Goal: Task Accomplishment & Management: Use online tool/utility

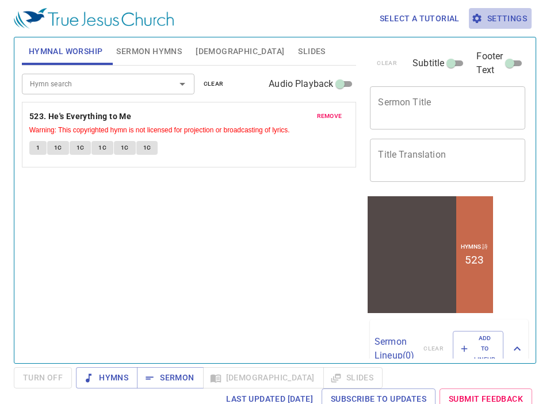
click at [501, 18] on span "Settings" at bounding box center [499, 19] width 53 height 14
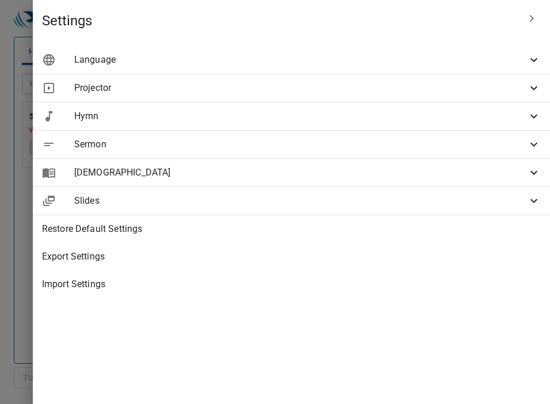
click at [391, 64] on span "Language" at bounding box center [300, 60] width 453 height 14
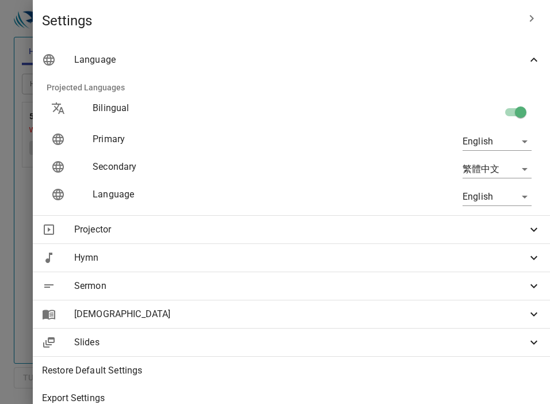
click at [391, 64] on span "Language" at bounding box center [300, 60] width 453 height 14
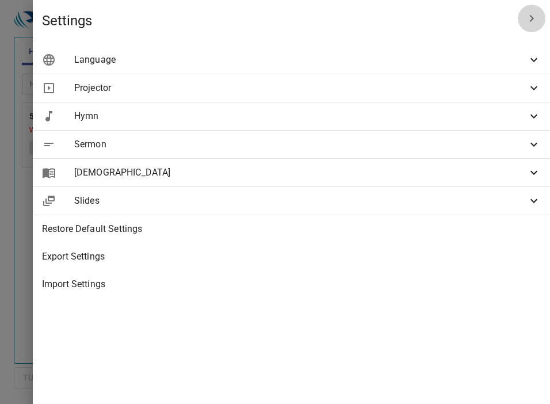
click at [531, 19] on icon "button" at bounding box center [532, 18] width 4 height 7
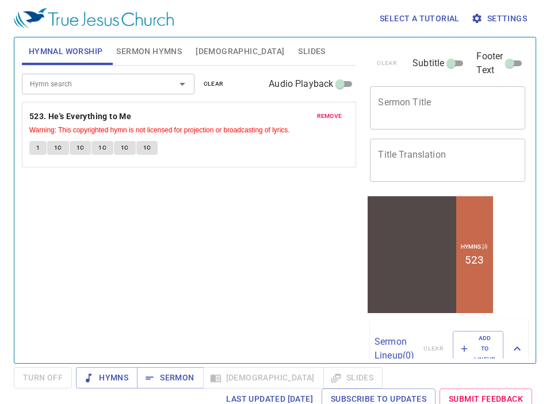
click at [480, 20] on icon "button" at bounding box center [476, 18] width 9 height 9
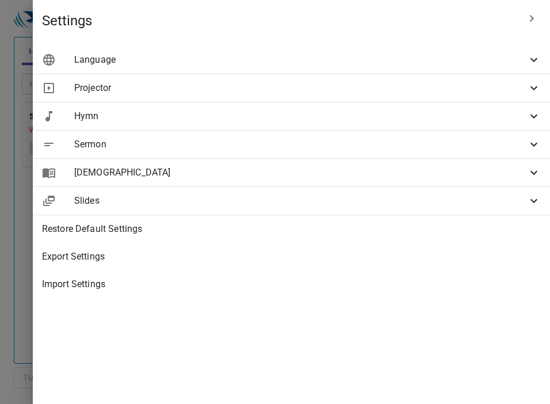
click at [441, 88] on span "Projector" at bounding box center [300, 88] width 453 height 14
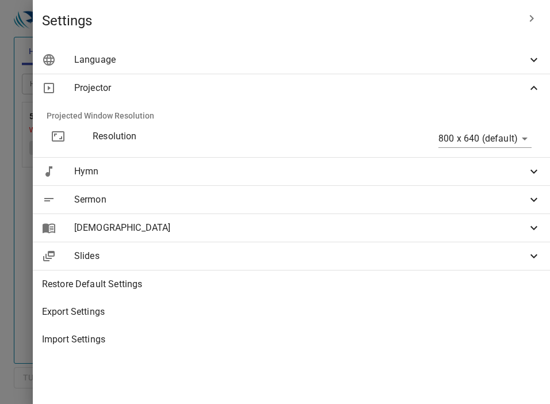
click at [441, 88] on span "Projector" at bounding box center [300, 88] width 453 height 14
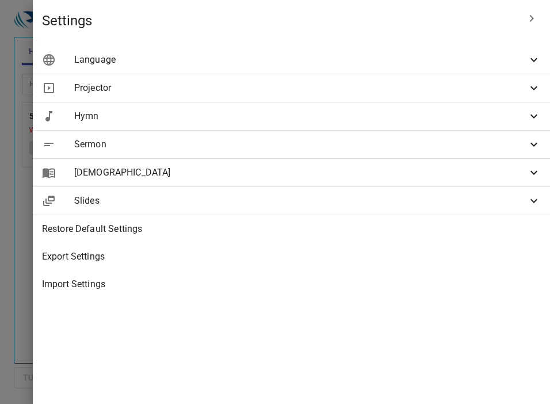
click at [414, 64] on span "Language" at bounding box center [300, 60] width 453 height 14
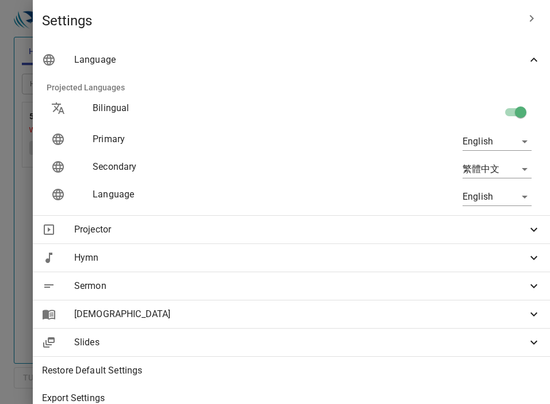
click at [414, 64] on span "Language" at bounding box center [300, 60] width 453 height 14
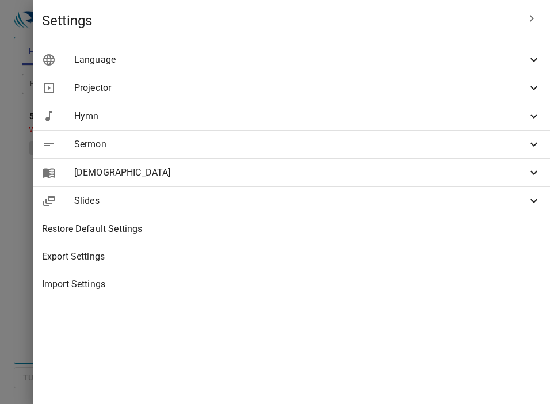
click at [399, 207] on span "Slides" at bounding box center [300, 201] width 453 height 14
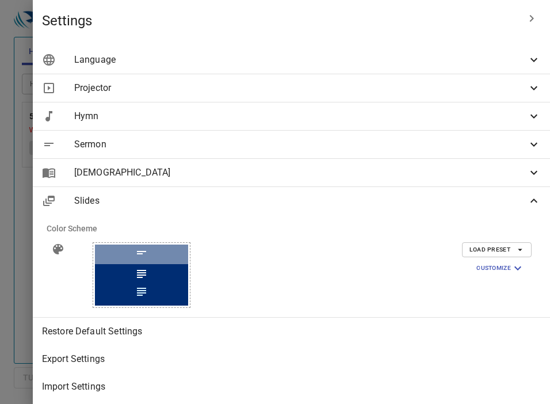
click at [188, 261] on div at bounding box center [141, 254] width 93 height 20
click at [188, 262] on div at bounding box center [141, 254] width 93 height 20
drag, startPoint x: 313, startPoint y: 263, endPoint x: 339, endPoint y: 263, distance: 26.5
click at [188, 263] on div at bounding box center [141, 254] width 93 height 20
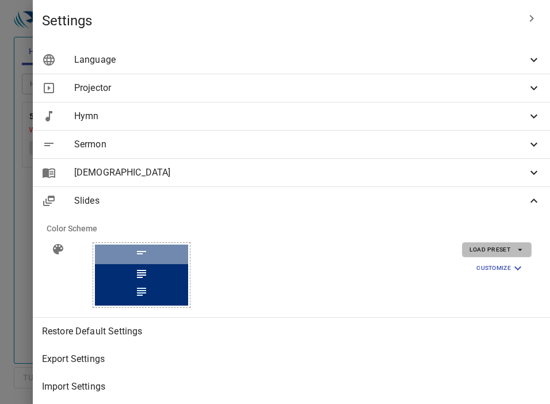
click at [486, 249] on span "Load Preset" at bounding box center [496, 249] width 55 height 10
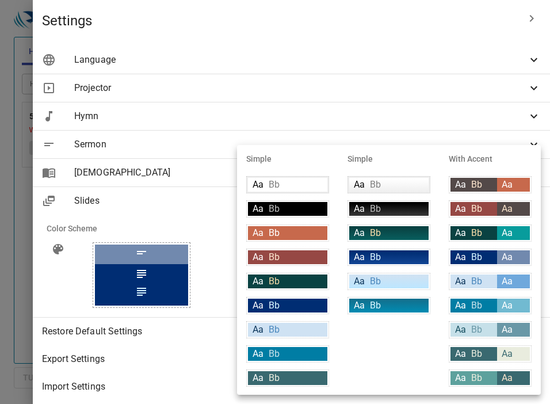
click at [485, 256] on div "Aa Bb" at bounding box center [473, 257] width 47 height 14
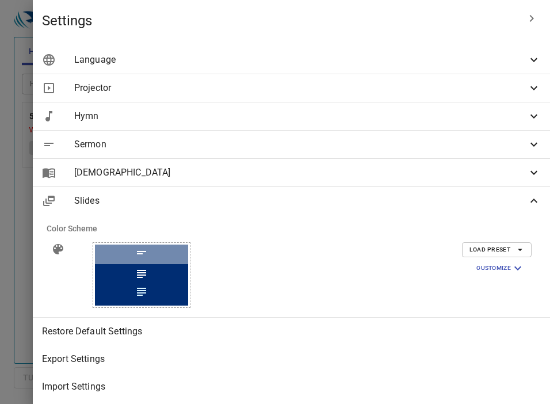
click at [495, 270] on span "Customize" at bounding box center [500, 268] width 48 height 14
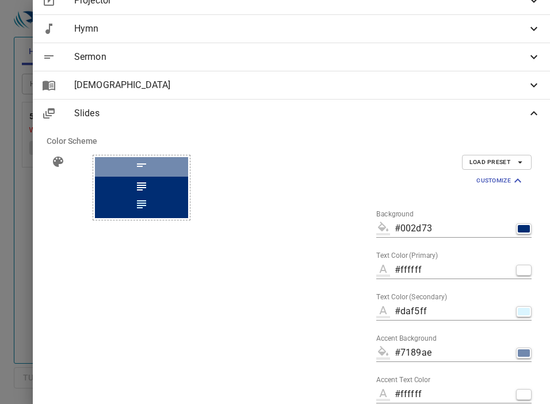
scroll to position [76, 0]
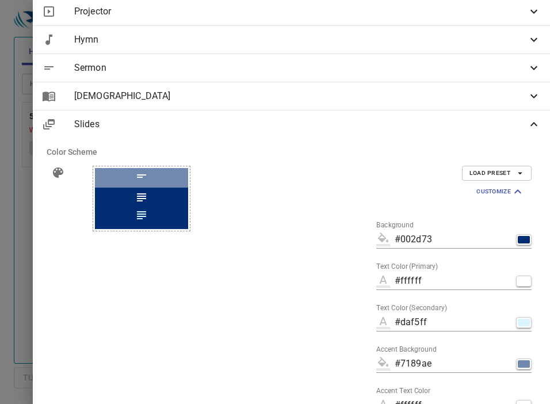
click at [508, 191] on span "Customize" at bounding box center [500, 192] width 48 height 14
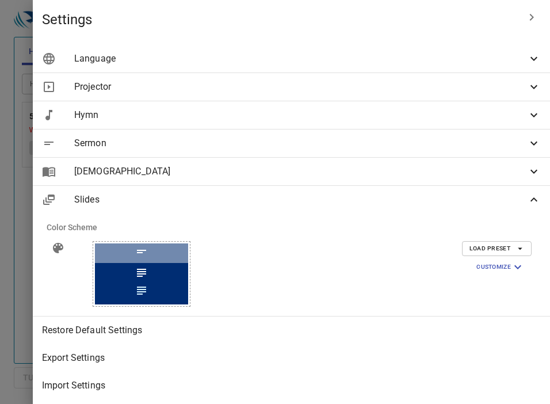
scroll to position [1, 0]
click at [188, 258] on div at bounding box center [141, 253] width 93 height 20
drag, startPoint x: 313, startPoint y: 268, endPoint x: 203, endPoint y: 213, distance: 123.2
click at [185, 209] on div "Settings Language Projected Languages Bilingual Primary English en Secondary 繁體…" at bounding box center [275, 202] width 550 height 404
click at [188, 246] on div at bounding box center [141, 253] width 93 height 20
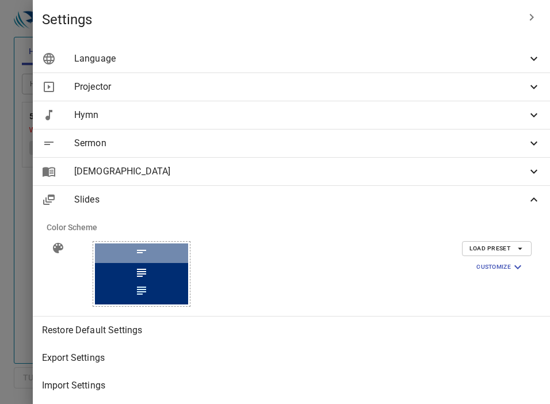
click at [188, 246] on div at bounding box center [141, 253] width 93 height 20
click at [65, 243] on icon at bounding box center [58, 248] width 14 height 14
click at [65, 244] on icon at bounding box center [58, 248] width 14 height 14
click at [188, 249] on div at bounding box center [141, 253] width 93 height 20
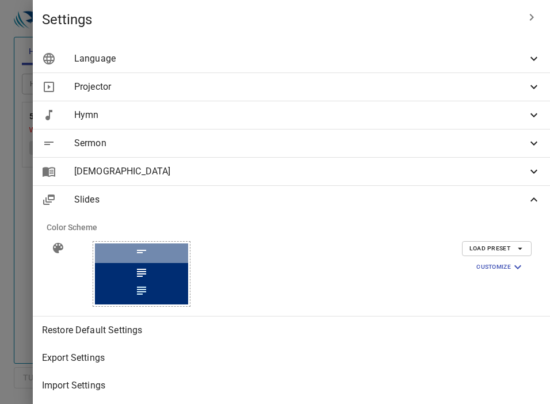
click at [188, 248] on div at bounding box center [141, 253] width 93 height 20
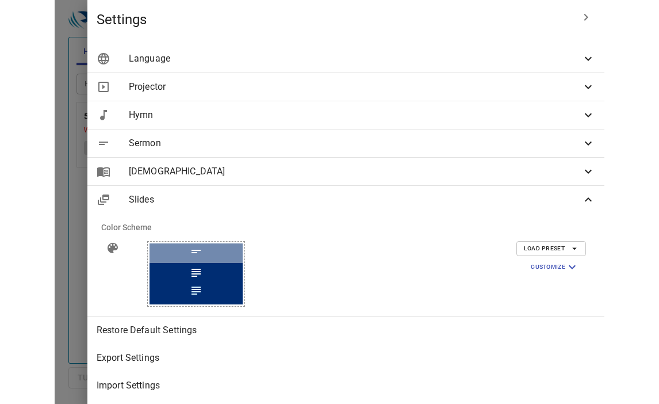
scroll to position [0, 0]
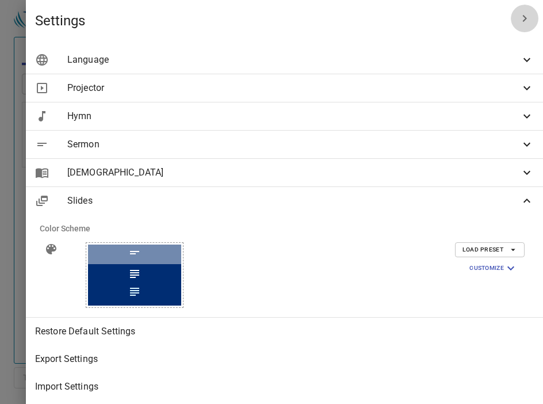
click at [525, 15] on icon "button" at bounding box center [525, 19] width 14 height 14
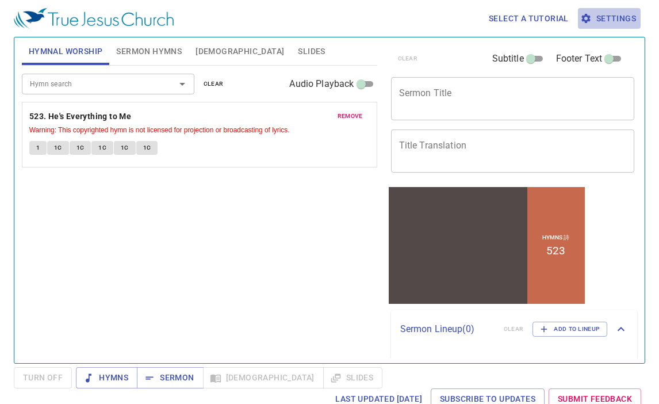
click at [549, 18] on span "Settings" at bounding box center [609, 19] width 53 height 14
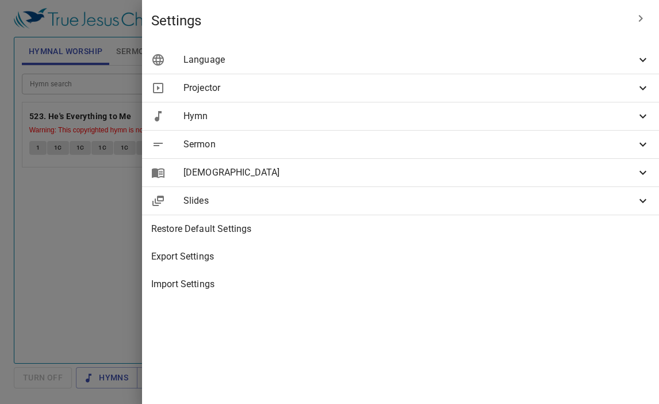
click at [549, 205] on span "Slides" at bounding box center [409, 201] width 453 height 14
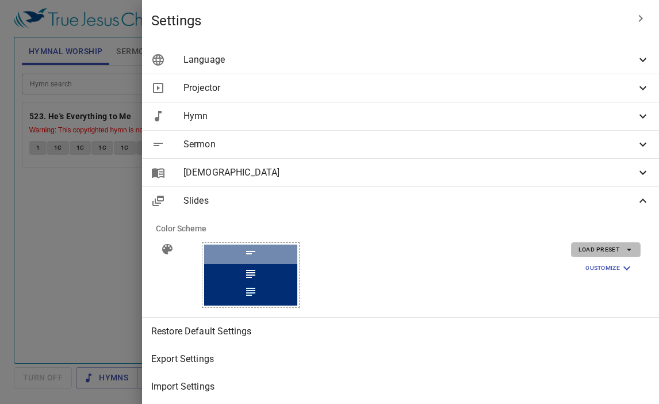
click at [549, 250] on span "Load Preset" at bounding box center [606, 249] width 55 height 10
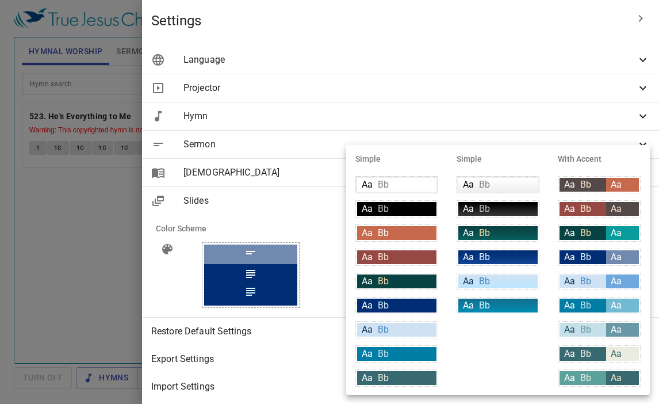
click at [516, 117] on div at bounding box center [329, 202] width 659 height 404
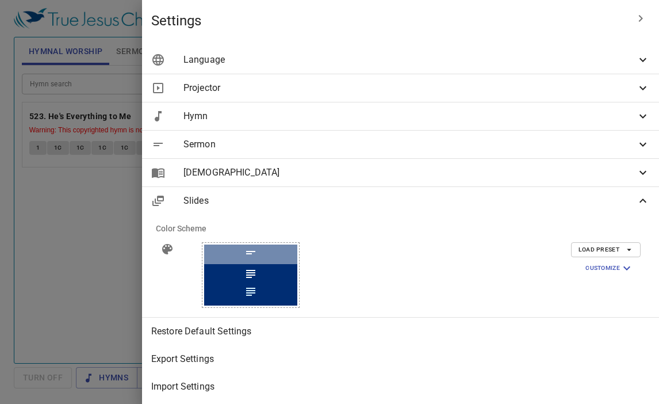
click at [549, 192] on div "Slides" at bounding box center [400, 201] width 517 height 28
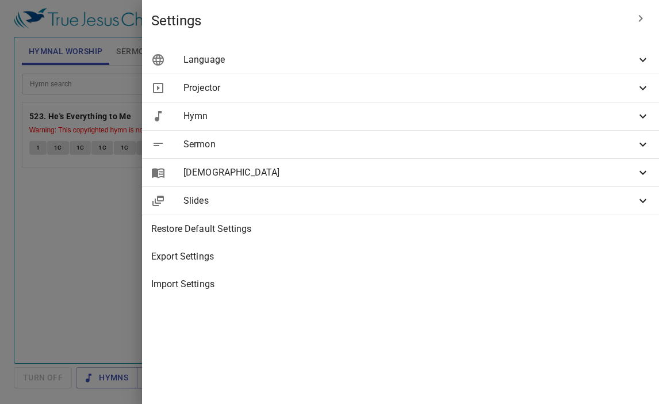
click at [549, 196] on span "Slides" at bounding box center [409, 201] width 453 height 14
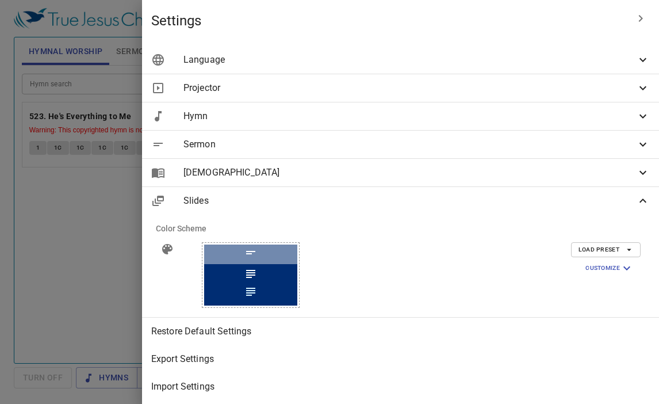
click at [549, 202] on icon at bounding box center [643, 201] width 14 height 14
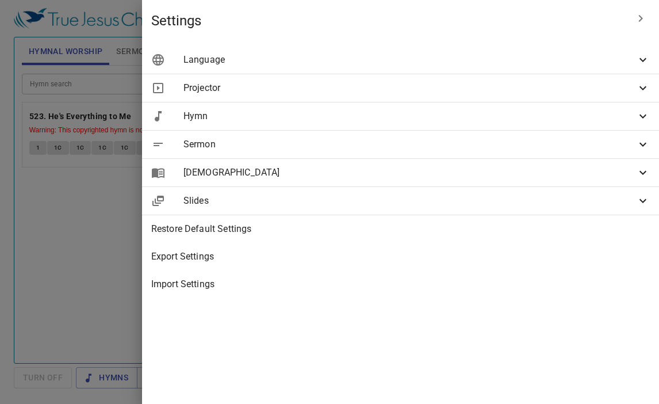
click at [549, 200] on icon at bounding box center [643, 201] width 14 height 14
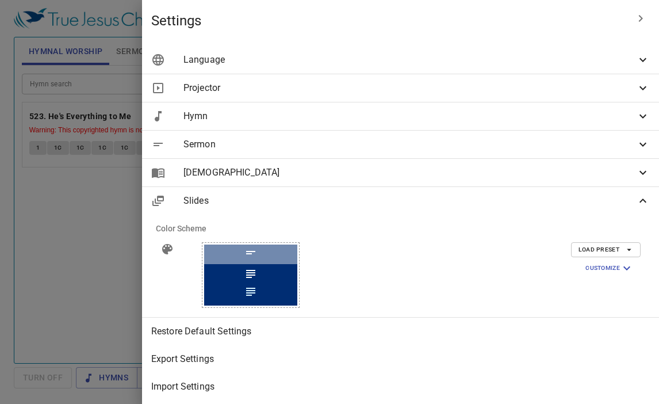
click at [549, 250] on span "Load Preset" at bounding box center [606, 249] width 55 height 10
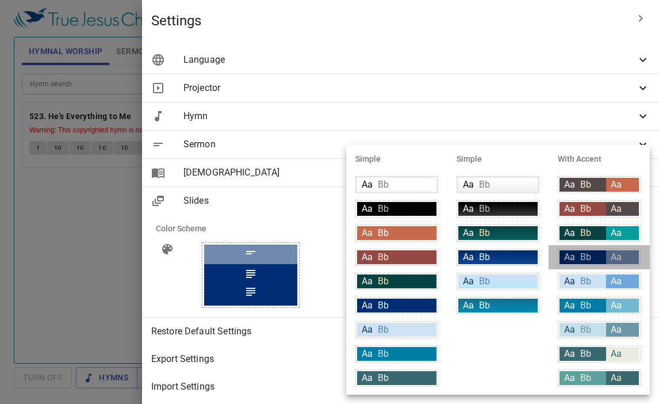
click at [549, 265] on div "Aa Bb Aa" at bounding box center [599, 256] width 83 height 17
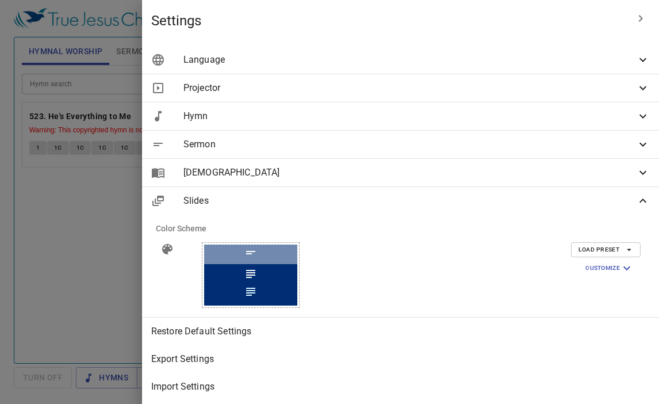
click at [549, 274] on span "Customize" at bounding box center [609, 268] width 48 height 14
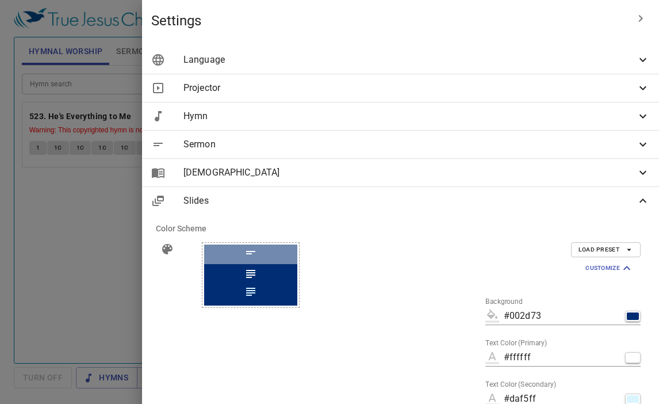
click at [529, 266] on div "Load Preset Customize Background #002d73 Text Color (Primary) #ffffff Text Colo…" at bounding box center [546, 389] width 208 height 313
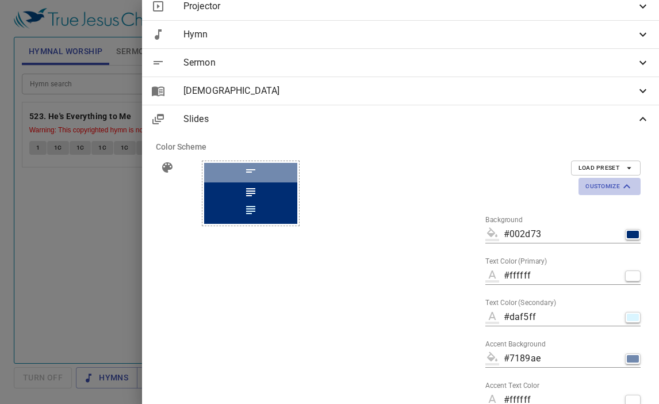
click at [549, 186] on span "Customize" at bounding box center [609, 186] width 48 height 14
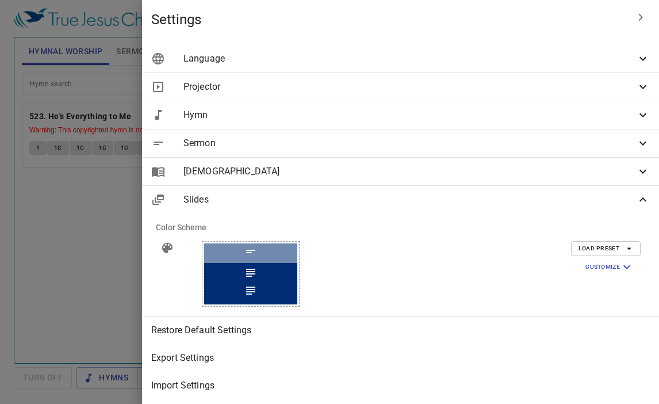
scroll to position [1, 0]
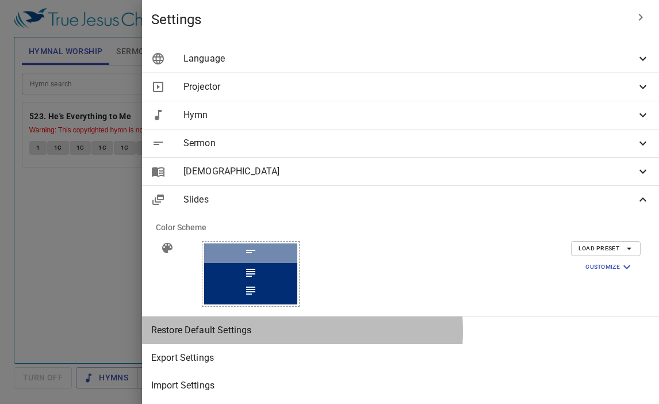
click at [415, 331] on span "Restore Default Settings" at bounding box center [400, 330] width 499 height 14
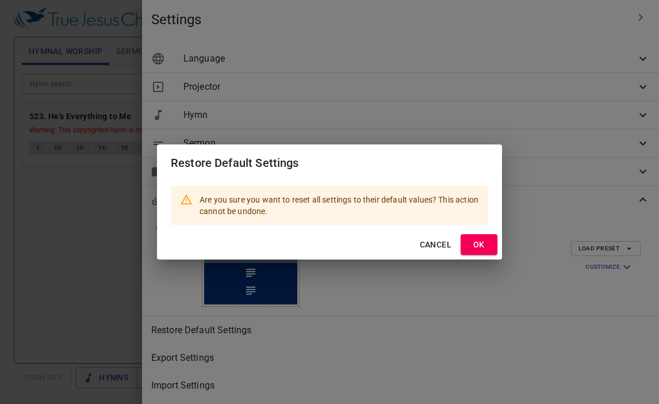
click at [427, 242] on span "Cancel" at bounding box center [436, 245] width 32 height 14
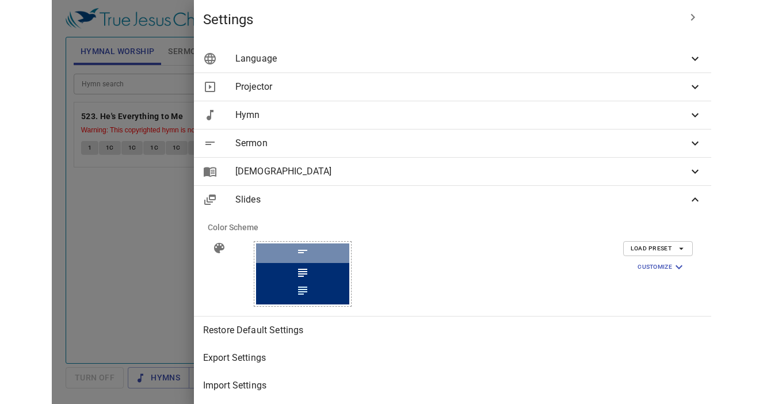
scroll to position [1, 5]
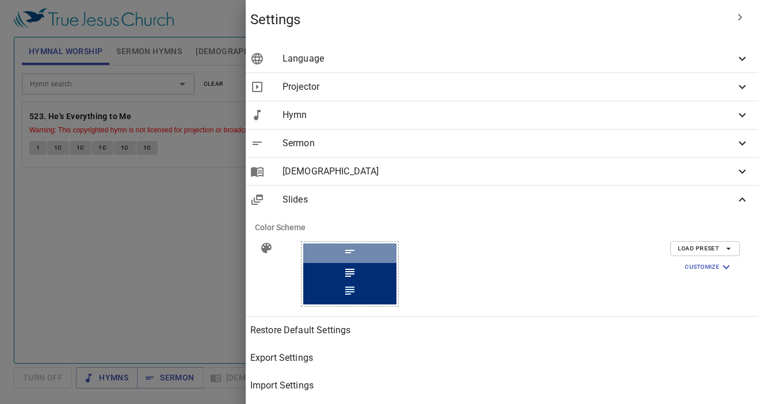
click at [396, 289] on div at bounding box center [349, 283] width 93 height 41
click at [549, 255] on button "Load Preset" at bounding box center [705, 248] width 70 height 15
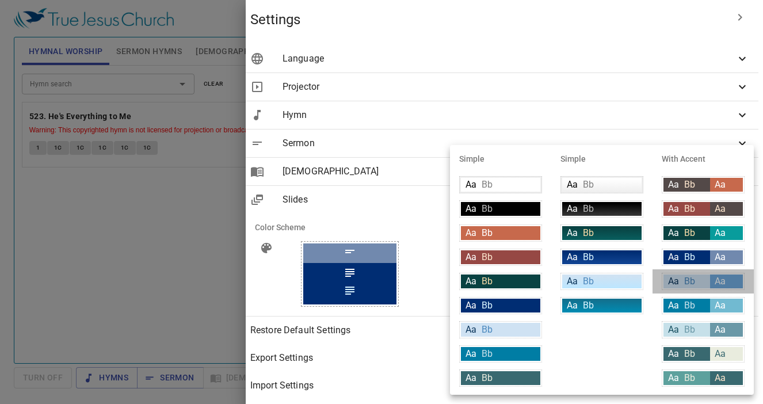
click at [549, 276] on span "Bb" at bounding box center [689, 280] width 11 height 11
type input "#cfe2f3"
type input "#063056"
type input "#4c89be"
type input "#6fa8dc"
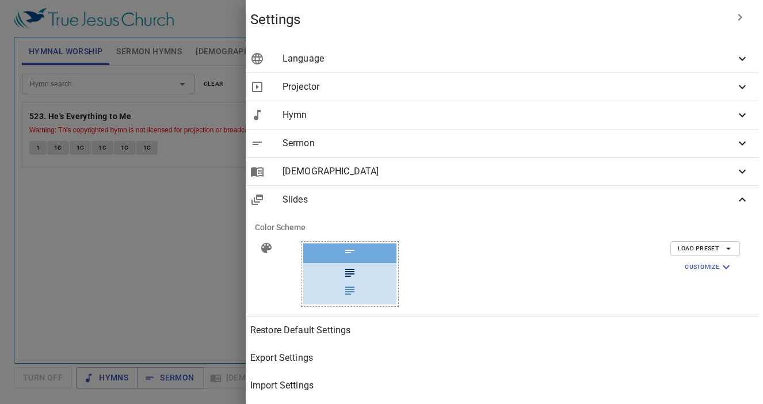
click at [549, 251] on span "Load Preset" at bounding box center [704, 248] width 55 height 10
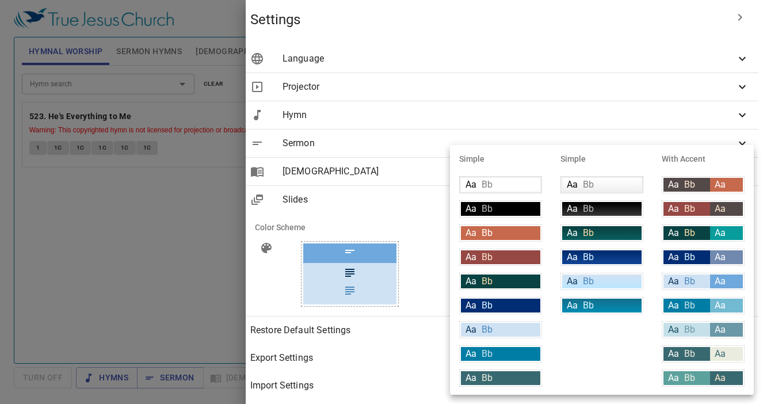
click at [549, 252] on span "Bb" at bounding box center [689, 256] width 11 height 11
type input "#002d73"
type input "#ffffff"
type input "#daf5ff"
type input "#7189ae"
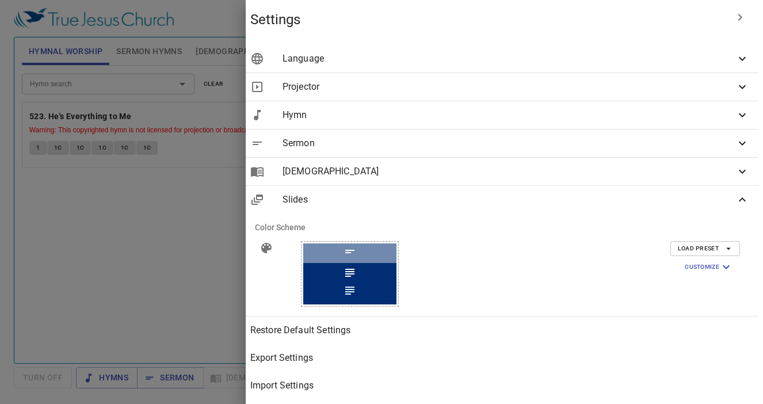
click at [357, 278] on icon at bounding box center [350, 273] width 14 height 14
drag, startPoint x: 530, startPoint y: 278, endPoint x: 335, endPoint y: 133, distance: 243.4
click at [335, 133] on div "Settings Language Projected Languages Bilingual Primary English en Secondary 繁體…" at bounding box center [381, 202] width 763 height 404
click at [549, 17] on icon "button" at bounding box center [740, 17] width 14 height 14
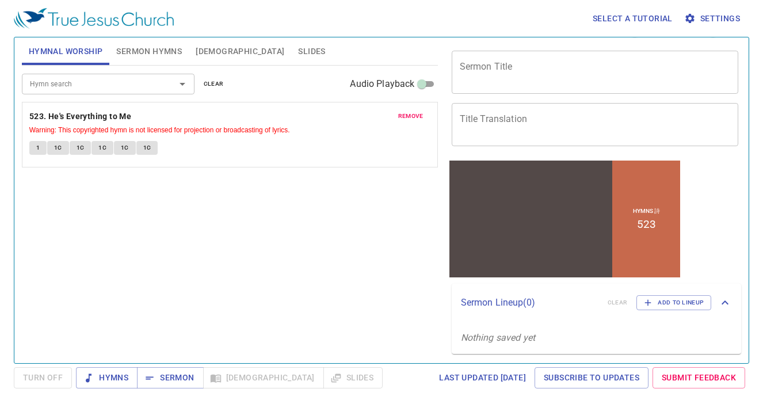
scroll to position [0, 0]
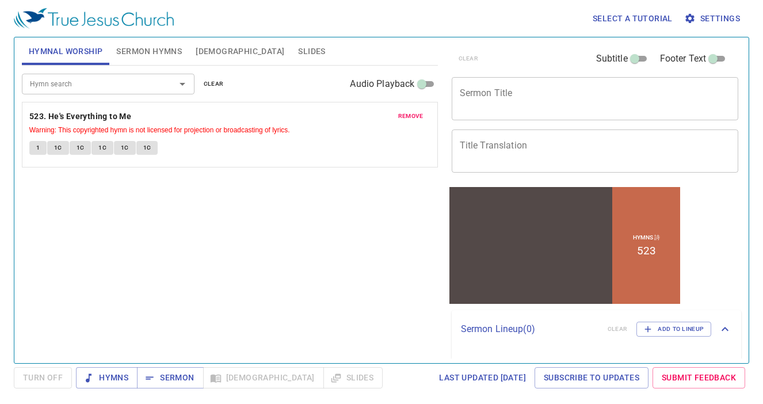
drag, startPoint x: 563, startPoint y: 254, endPoint x: 610, endPoint y: 257, distance: 47.2
click at [549, 257] on div at bounding box center [530, 236] width 163 height 76
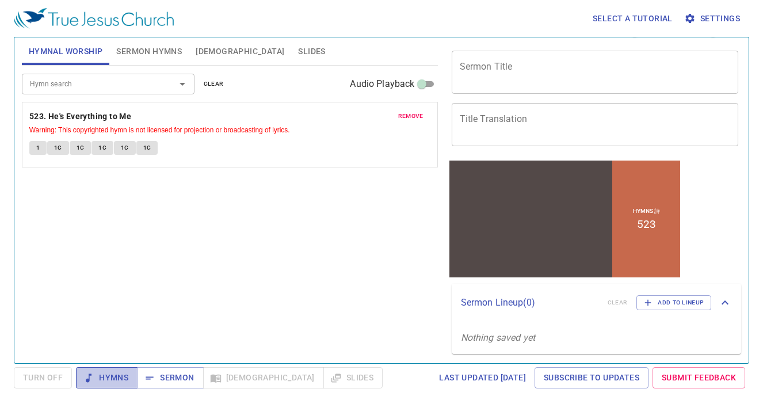
click at [112, 376] on span "Hymns" at bounding box center [106, 377] width 43 height 14
click at [418, 118] on span "remove" at bounding box center [410, 116] width 25 height 10
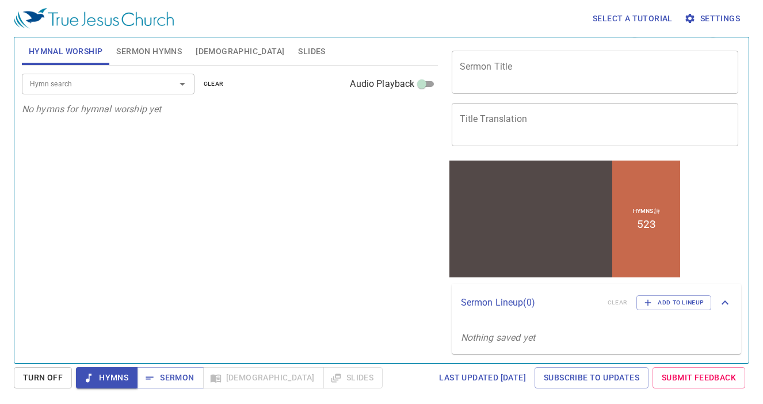
click at [139, 59] on button "Sermon Hymns" at bounding box center [148, 51] width 79 height 28
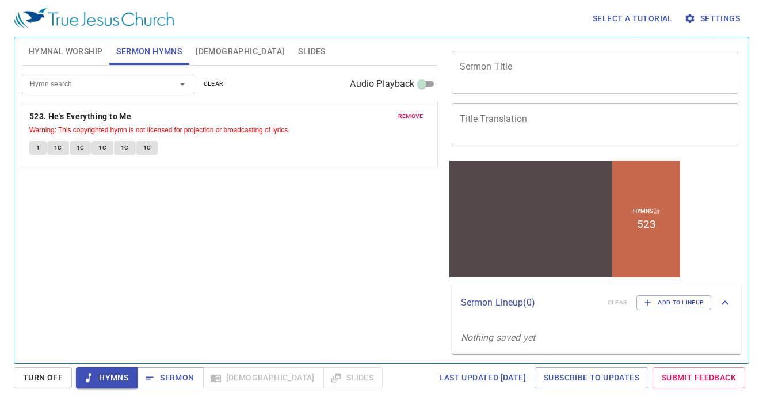
click at [549, 20] on span "Settings" at bounding box center [712, 19] width 53 height 14
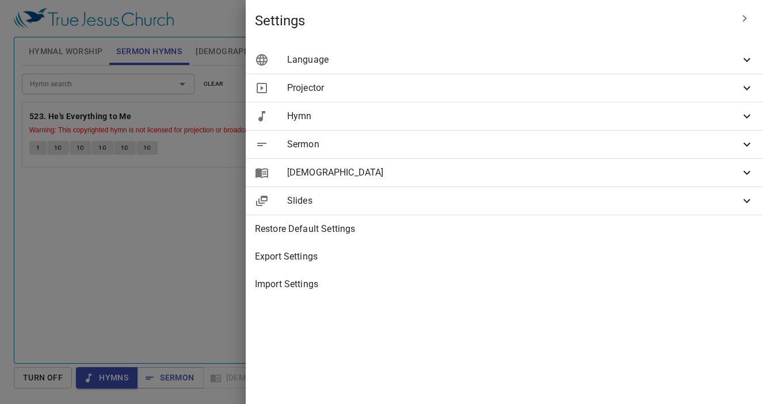
click at [549, 207] on span "Slides" at bounding box center [513, 201] width 453 height 14
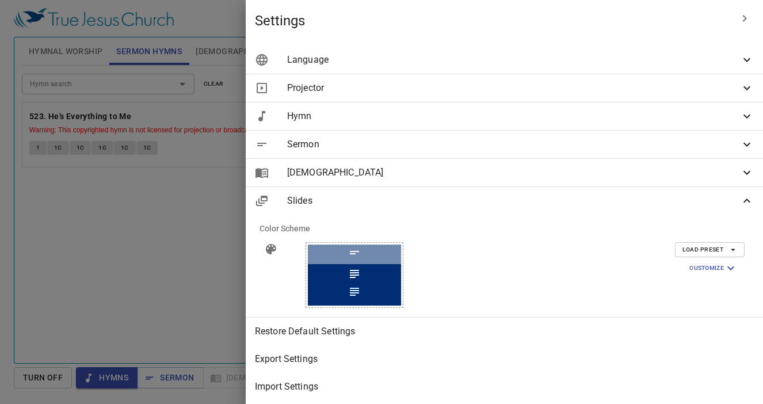
scroll to position [1, 0]
click at [276, 248] on icon at bounding box center [271, 248] width 10 height 10
click at [276, 247] on icon at bounding box center [271, 248] width 10 height 10
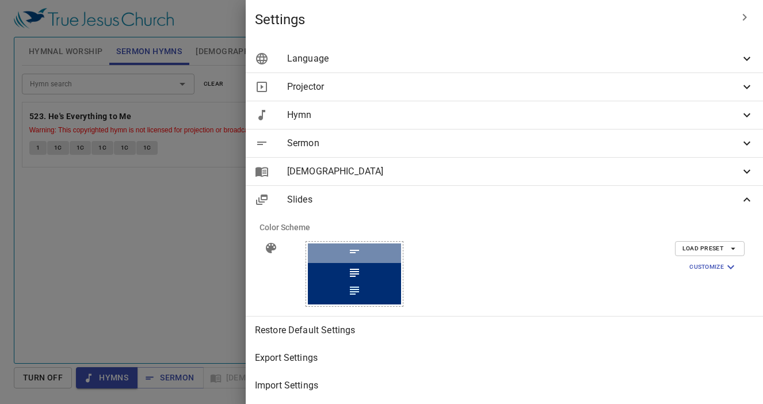
click at [276, 244] on icon at bounding box center [271, 248] width 10 height 10
click at [401, 265] on div at bounding box center [354, 283] width 93 height 41
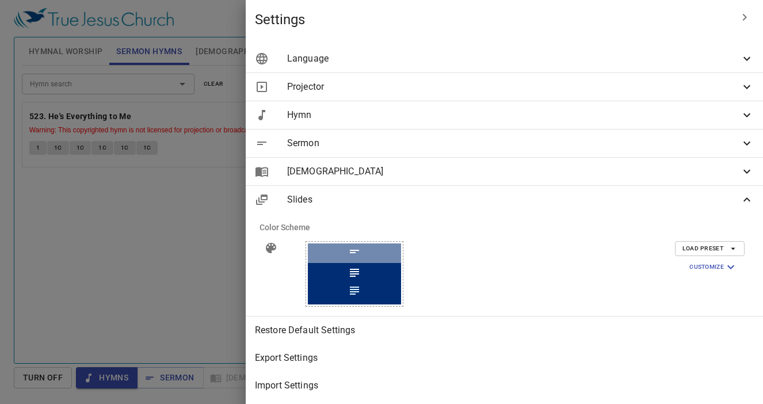
click at [401, 265] on div at bounding box center [354, 283] width 93 height 41
click at [361, 275] on icon at bounding box center [354, 273] width 14 height 14
click at [401, 263] on div at bounding box center [354, 283] width 93 height 41
click at [549, 269] on span "Customize" at bounding box center [713, 267] width 48 height 14
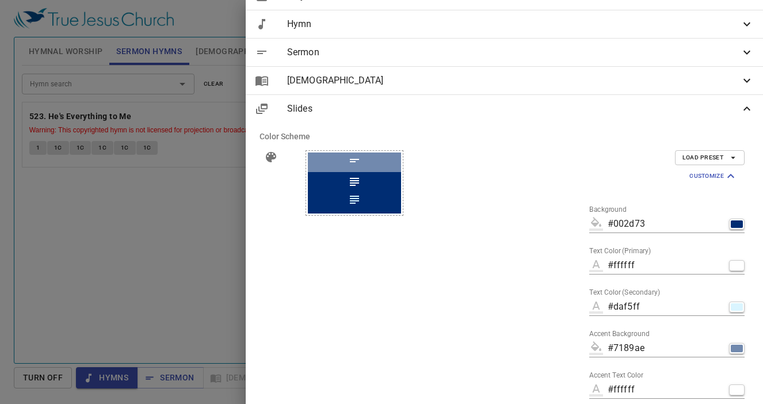
scroll to position [67, 0]
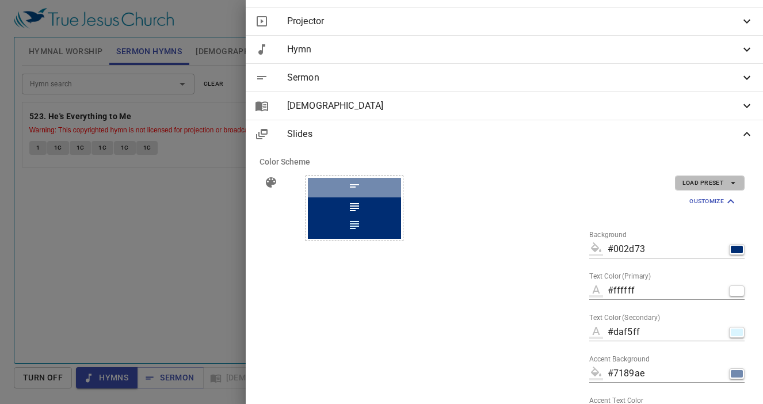
click at [549, 177] on button "Load Preset" at bounding box center [710, 182] width 70 height 15
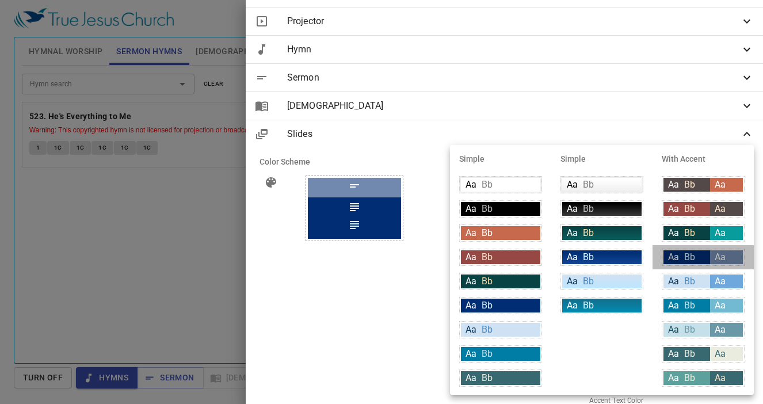
click at [549, 257] on span "Bb" at bounding box center [689, 256] width 11 height 11
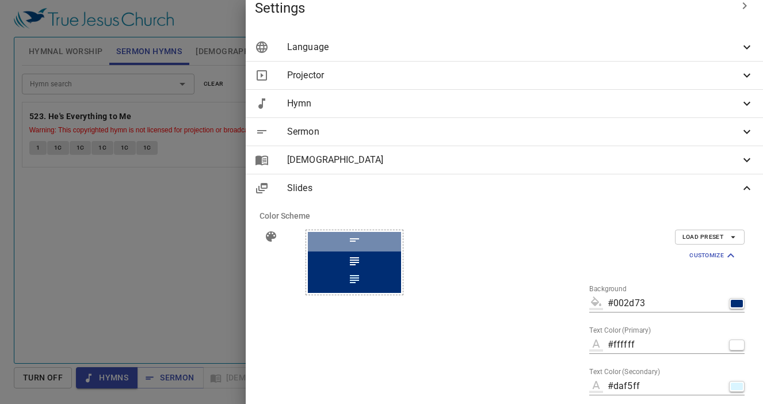
scroll to position [0, 0]
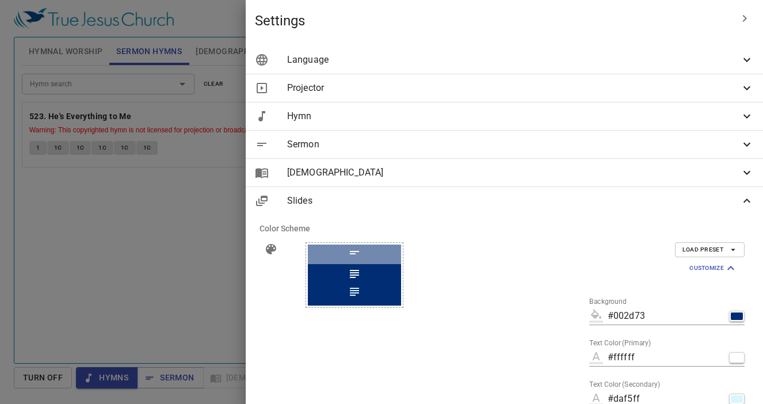
click at [549, 17] on icon "button" at bounding box center [744, 19] width 14 height 14
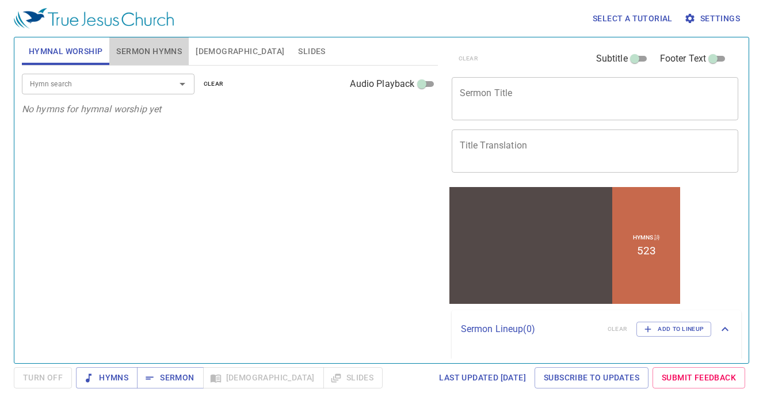
click at [144, 52] on span "Sermon Hymns" at bounding box center [149, 51] width 66 height 14
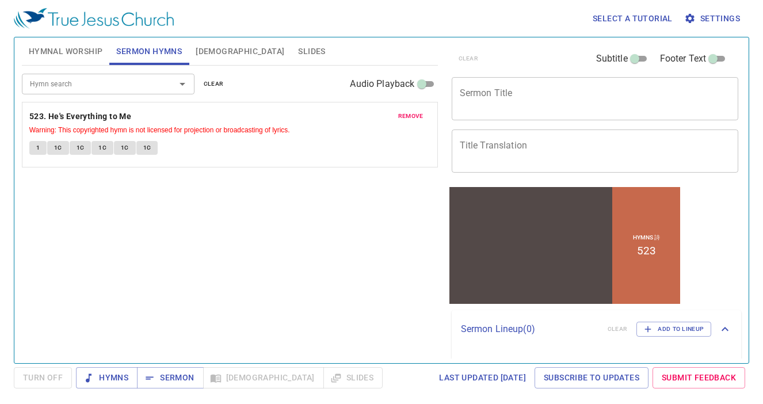
click at [298, 53] on span "Slides" at bounding box center [311, 51] width 27 height 14
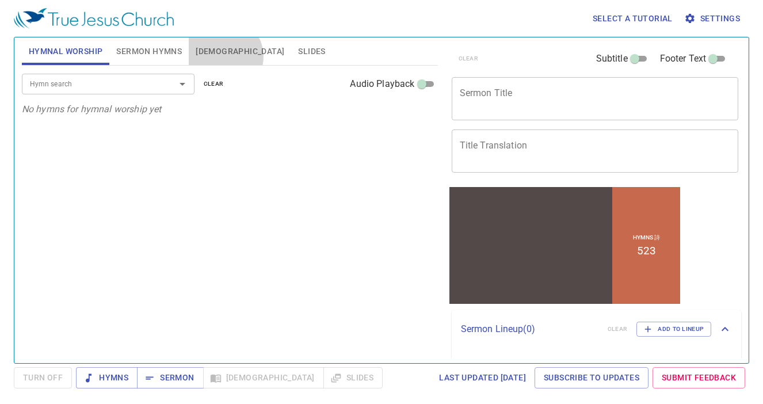
click at [224, 56] on button "Bible" at bounding box center [240, 51] width 102 height 28
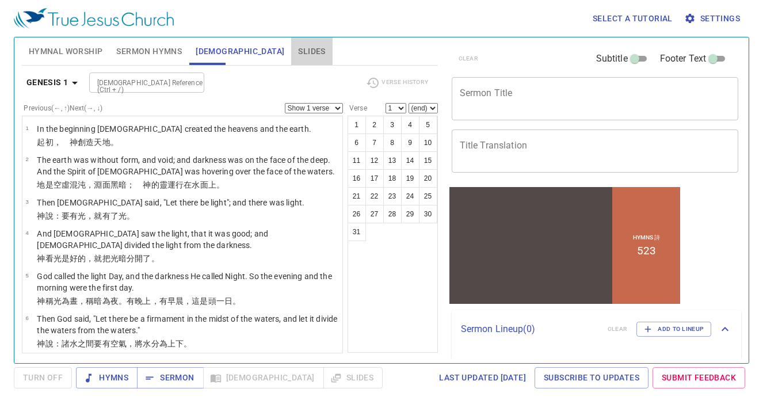
click at [298, 52] on span "Slides" at bounding box center [311, 51] width 27 height 14
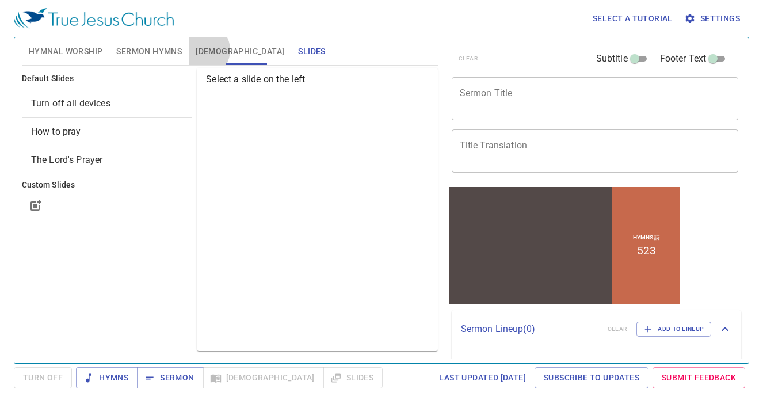
click at [202, 50] on span "Bible" at bounding box center [240, 51] width 89 height 14
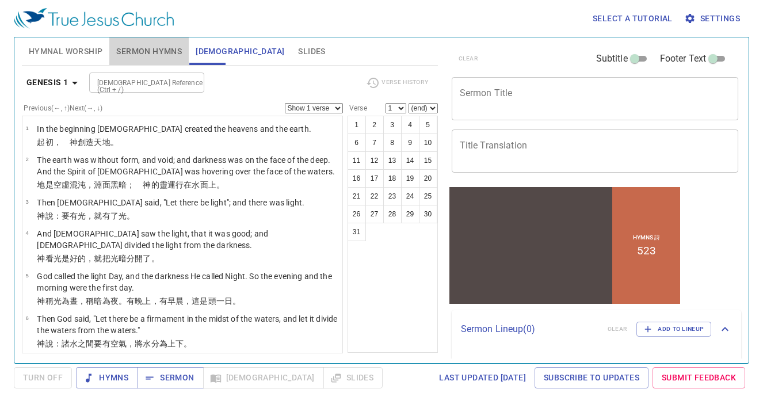
click at [163, 53] on span "Sermon Hymns" at bounding box center [149, 51] width 66 height 14
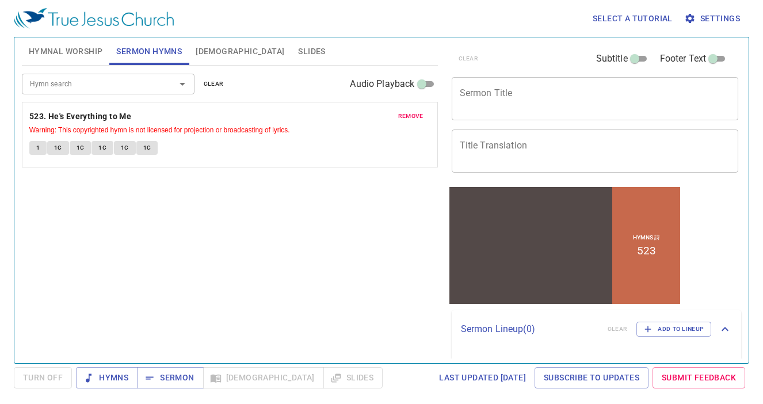
click at [85, 63] on button "Hymnal Worship" at bounding box center [66, 51] width 88 height 28
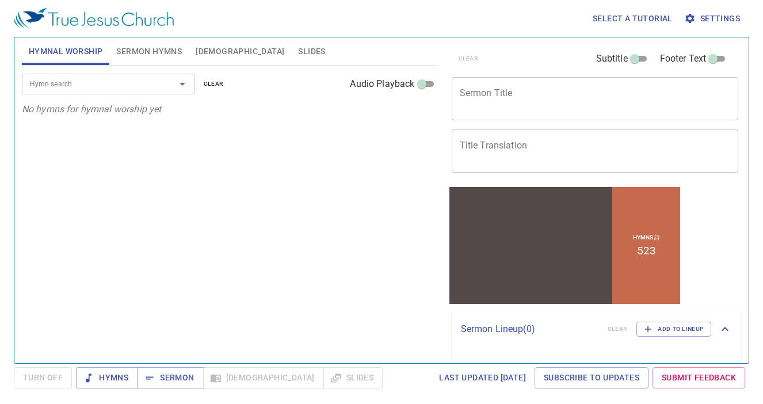
click at [143, 57] on span "Sermon Hymns" at bounding box center [149, 51] width 66 height 14
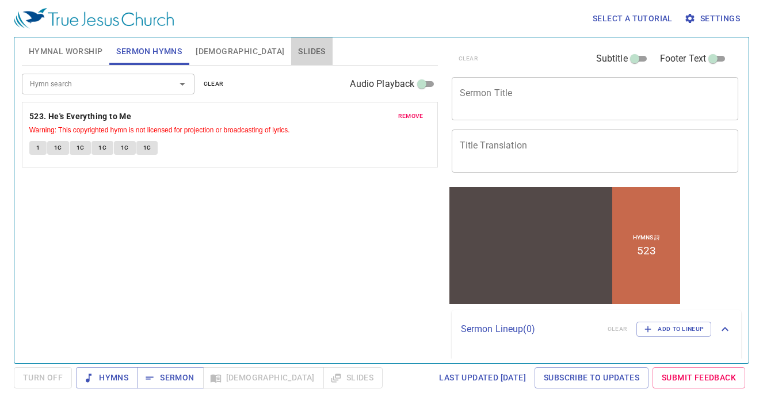
click at [291, 52] on button "Slides" at bounding box center [311, 51] width 41 height 28
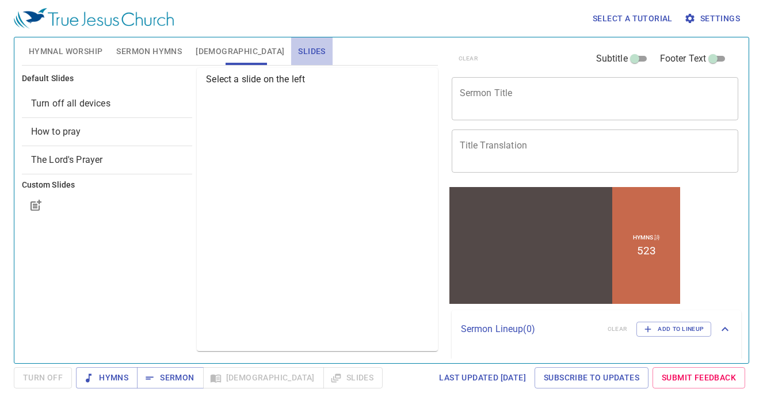
click at [298, 52] on span "Slides" at bounding box center [311, 51] width 27 height 14
click at [208, 49] on span "[DEMOGRAPHIC_DATA]" at bounding box center [240, 51] width 89 height 14
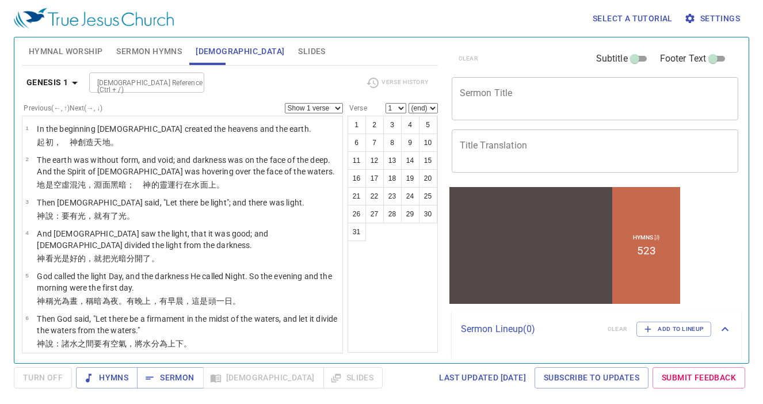
click at [156, 59] on button "Sermon Hymns" at bounding box center [148, 51] width 79 height 28
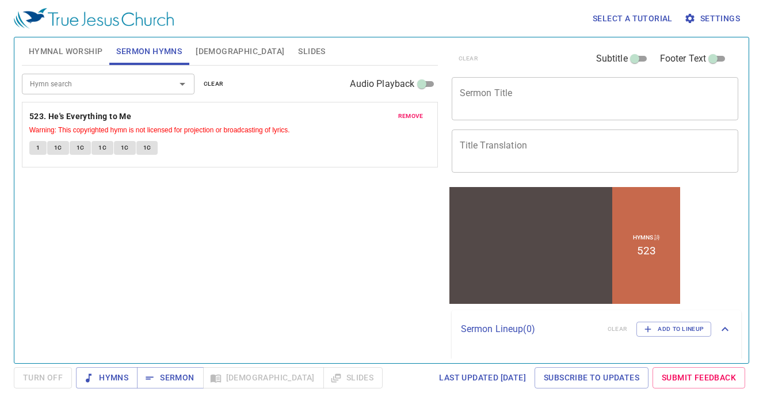
click at [91, 53] on span "Hymnal Worship" at bounding box center [66, 51] width 74 height 14
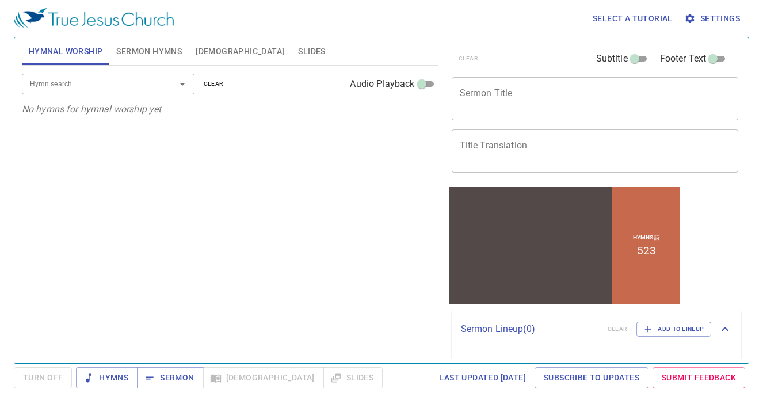
click at [166, 52] on span "Sermon Hymns" at bounding box center [149, 51] width 66 height 14
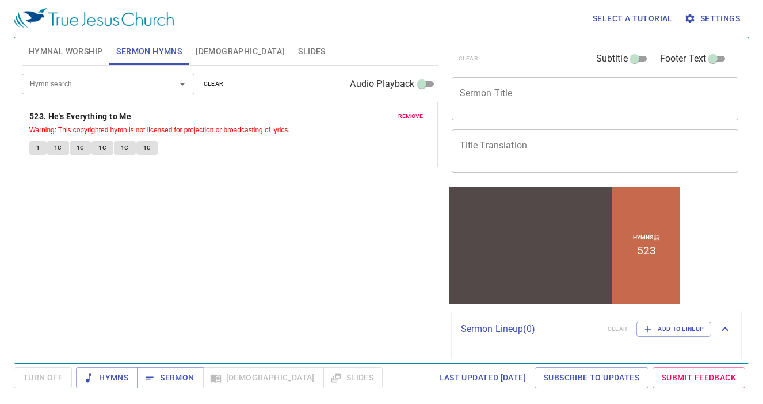
click at [219, 49] on button "[DEMOGRAPHIC_DATA]" at bounding box center [240, 51] width 102 height 28
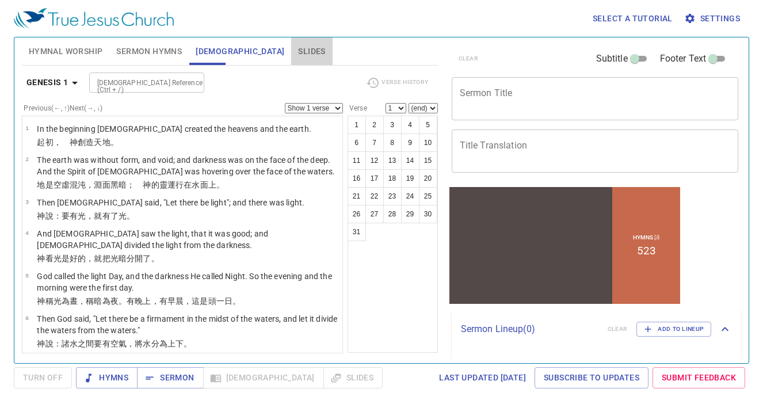
click at [298, 53] on span "Slides" at bounding box center [311, 51] width 27 height 14
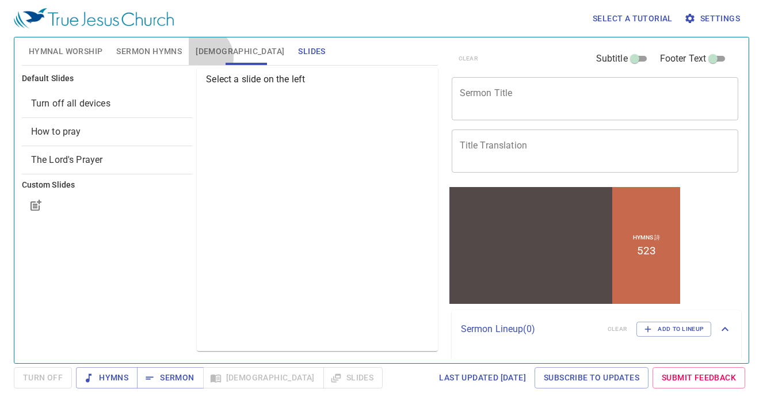
click at [202, 58] on span "[DEMOGRAPHIC_DATA]" at bounding box center [240, 51] width 89 height 14
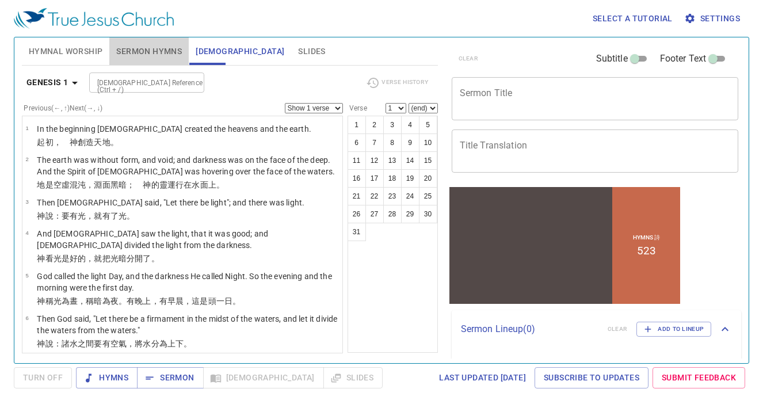
click at [158, 58] on span "Sermon Hymns" at bounding box center [149, 51] width 66 height 14
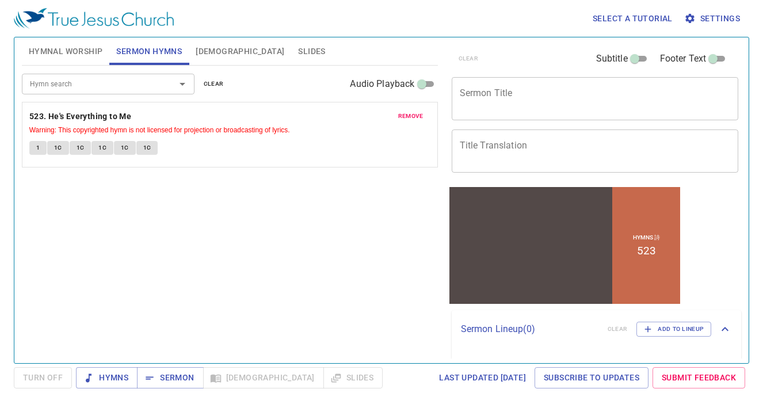
click at [78, 56] on span "Hymnal Worship" at bounding box center [66, 51] width 74 height 14
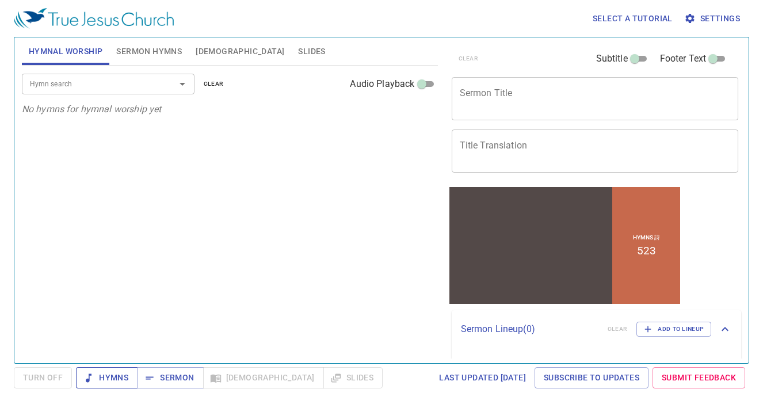
click at [119, 378] on span "Hymns" at bounding box center [106, 377] width 43 height 14
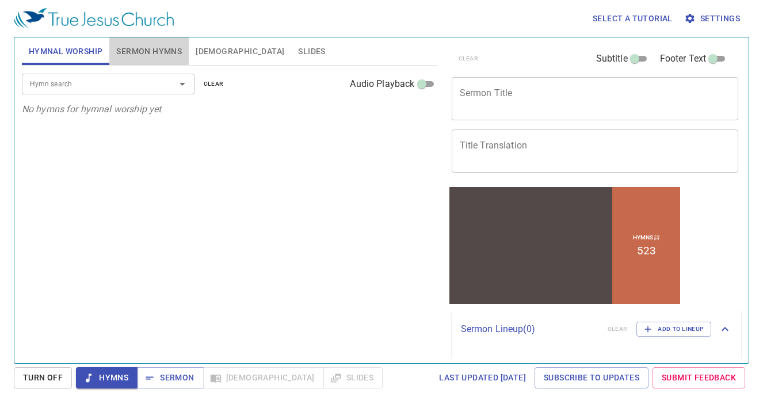
click at [177, 48] on span "Sermon Hymns" at bounding box center [149, 51] width 66 height 14
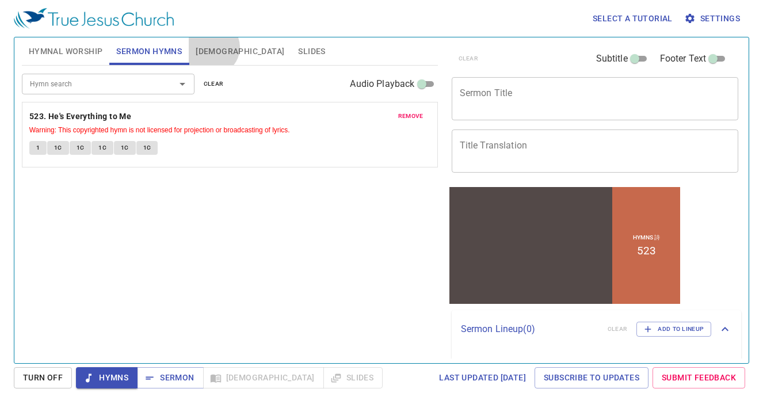
click at [211, 47] on span "[DEMOGRAPHIC_DATA]" at bounding box center [240, 51] width 89 height 14
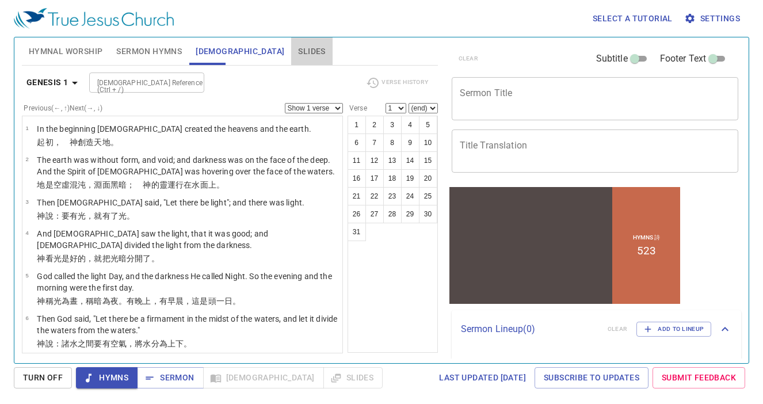
click at [298, 47] on span "Slides" at bounding box center [311, 51] width 27 height 14
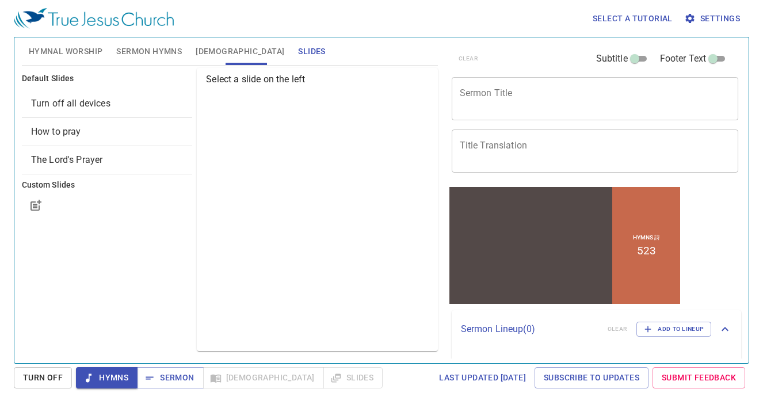
click at [84, 57] on span "Hymnal Worship" at bounding box center [66, 51] width 74 height 14
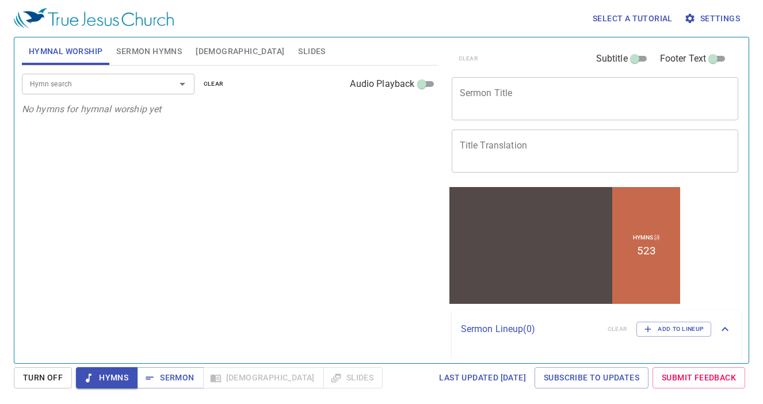
click at [144, 52] on span "Sermon Hymns" at bounding box center [149, 51] width 66 height 14
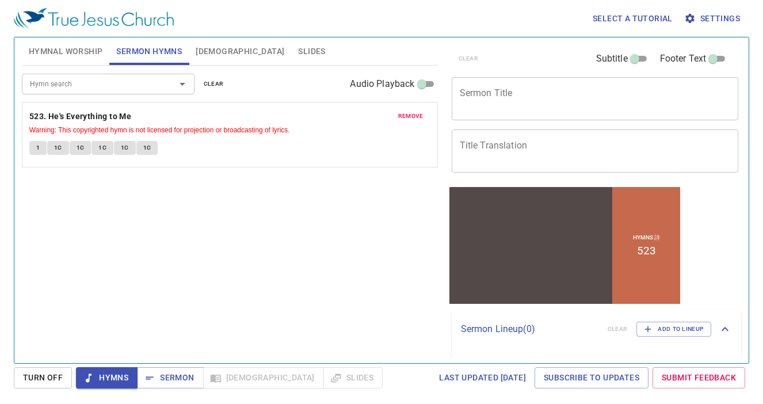
click at [208, 46] on span "[DEMOGRAPHIC_DATA]" at bounding box center [240, 51] width 89 height 14
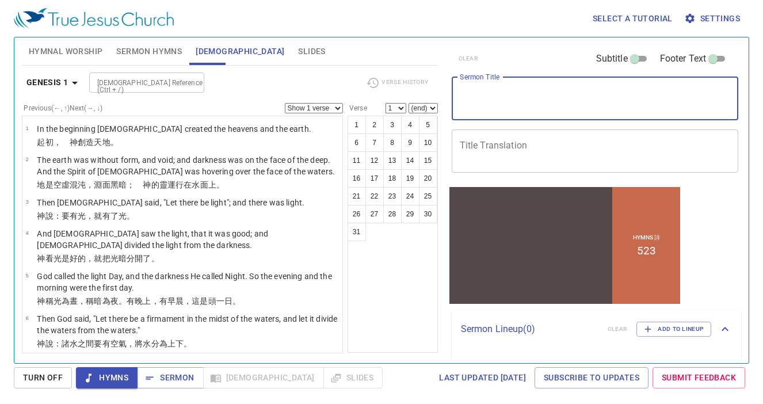
click at [501, 96] on textarea "Sermon Title" at bounding box center [595, 98] width 271 height 22
click at [473, 103] on textarea "Sermon Title" at bounding box center [595, 98] width 271 height 22
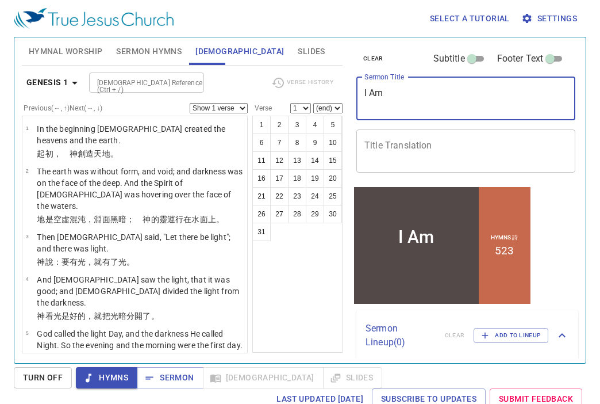
type textarea "I Am"
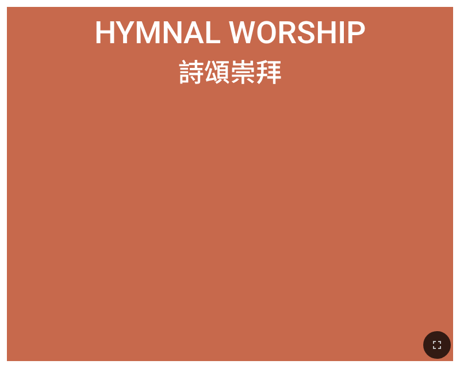
click at [26, 359] on div at bounding box center [230, 344] width 460 height 46
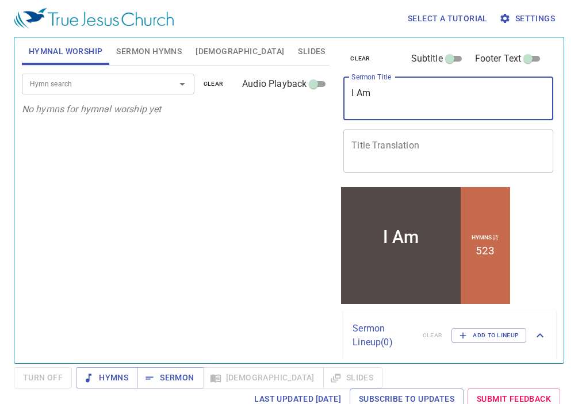
click at [391, 108] on textarea "I Am" at bounding box center [448, 98] width 194 height 22
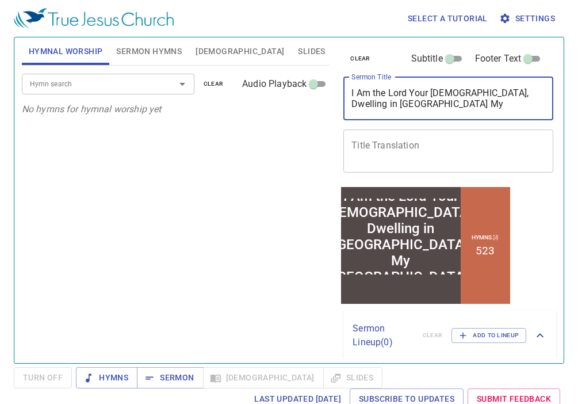
type textarea "I Am the Lord Your [DEMOGRAPHIC_DATA], Dwelling in [GEOGRAPHIC_DATA] My [GEOGRA…"
click at [150, 59] on button "Sermon Hymns" at bounding box center [148, 51] width 79 height 28
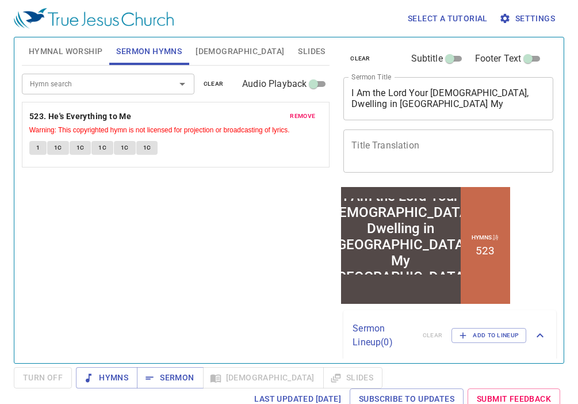
click at [304, 115] on span "remove" at bounding box center [302, 116] width 25 height 10
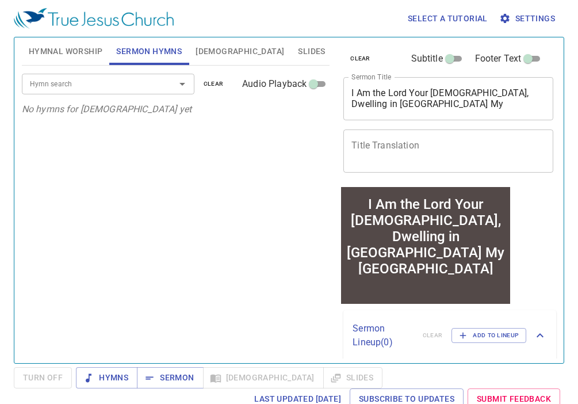
click at [120, 88] on input "Hymn search" at bounding box center [91, 83] width 132 height 13
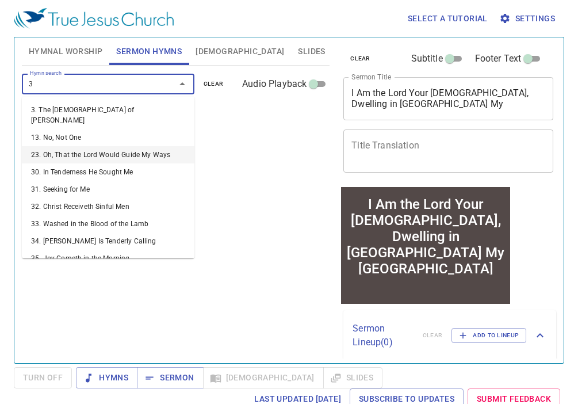
type input "3"
click at [225, 153] on div "Hymn search Hymn search clear Audio Playback No hymns for sermon yet" at bounding box center [176, 210] width 308 height 288
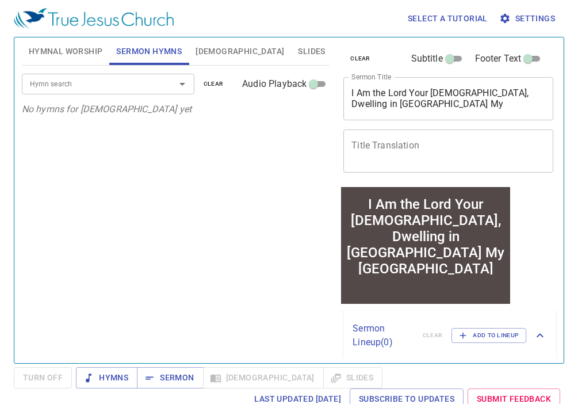
click at [138, 92] on div "Hymn search" at bounding box center [108, 84] width 173 height 20
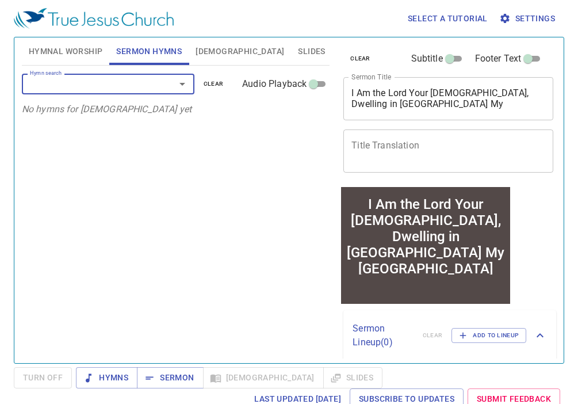
type input "3"
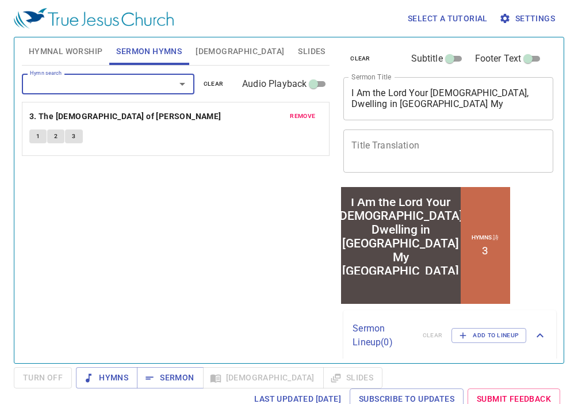
scroll to position [5, 0]
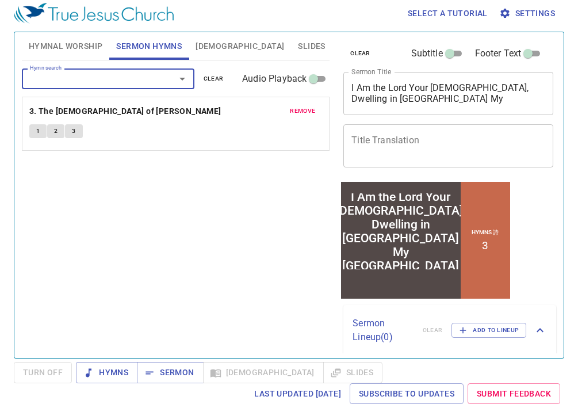
click at [319, 79] on input "Audio Playback" at bounding box center [313, 81] width 41 height 14
checkbox input "true"
select select "1"
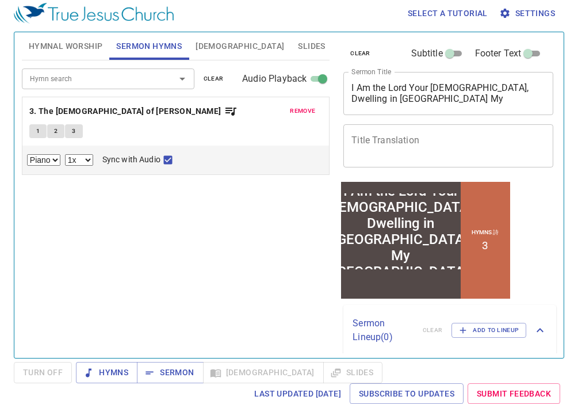
click at [37, 129] on span "1" at bounding box center [37, 131] width 3 height 10
checkbox input "false"
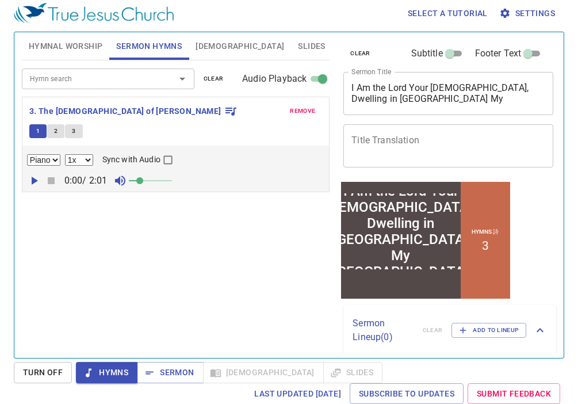
click at [36, 182] on icon "button" at bounding box center [34, 181] width 14 height 14
click at [72, 162] on select "0.6x 0.7x 0.8x 0.9x 1x 1.1x 1.2x 1.3x 1.4x 1.5x 1.7x 2x" at bounding box center [79, 160] width 28 height 12
click at [33, 181] on icon "button" at bounding box center [34, 181] width 14 height 14
click at [82, 160] on select "0.6x 0.7x 0.8x 0.9x 1x 1.1x 1.2x 1.3x 1.4x 1.5x 1.7x 2x" at bounding box center [79, 160] width 28 height 12
click at [65, 154] on select "0.6x 0.7x 0.8x 0.9x 1x 1.1x 1.2x 1.3x 1.4x 1.5x 1.7x 2x" at bounding box center [79, 160] width 28 height 12
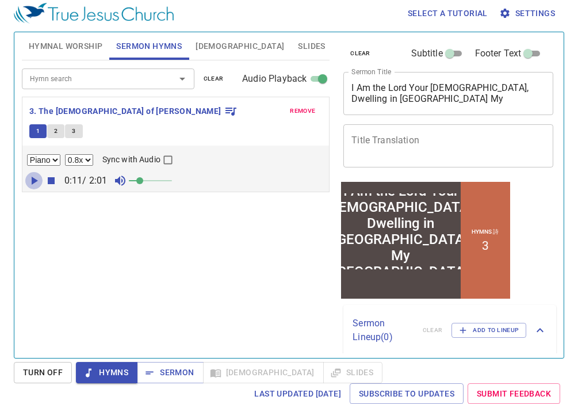
click at [28, 180] on icon "button" at bounding box center [34, 181] width 14 height 14
click at [86, 164] on select "0.6x 0.7x 0.8x 0.9x 1x 1.1x 1.2x 1.3x 1.4x 1.5x 1.7x 2x" at bounding box center [79, 160] width 28 height 12
select select "0.9"
click at [65, 154] on select "0.6x 0.7x 0.8x 0.9x 1x 1.1x 1.2x 1.3x 1.4x 1.5x 1.7x 2x" at bounding box center [79, 160] width 28 height 12
click at [33, 181] on icon "button" at bounding box center [34, 181] width 14 height 14
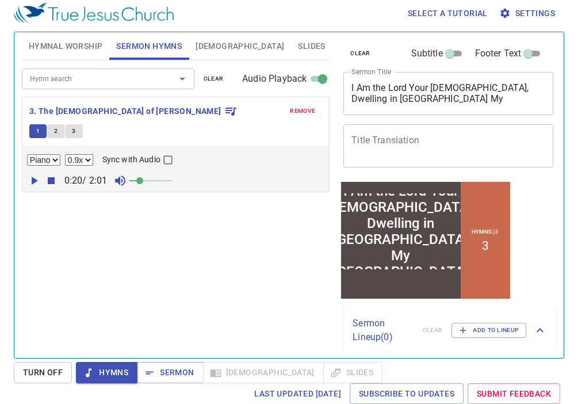
click at [75, 234] on div "Hymn search Hymn search clear Audio Playback remove 3. The God of Abraham Prais…" at bounding box center [176, 204] width 308 height 288
click at [201, 48] on span "[DEMOGRAPHIC_DATA]" at bounding box center [240, 46] width 89 height 14
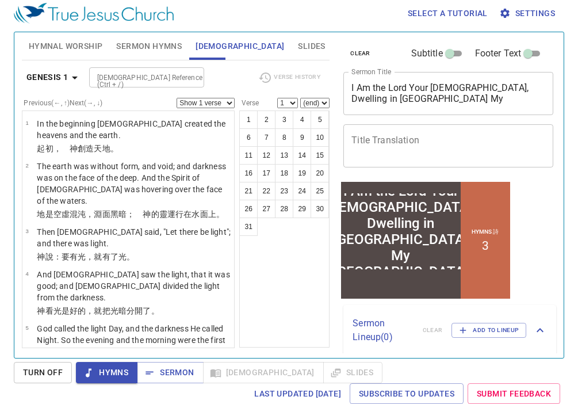
click at [147, 80] on input "[DEMOGRAPHIC_DATA] Reference (Ctrl + /)" at bounding box center [137, 77] width 89 height 13
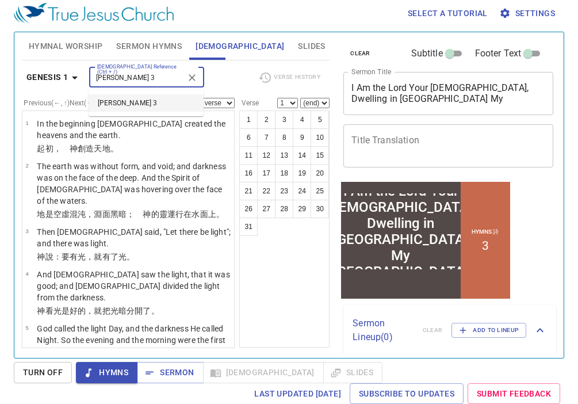
click at [158, 108] on li "[PERSON_NAME] 3" at bounding box center [146, 102] width 115 height 17
type input "joel 3"
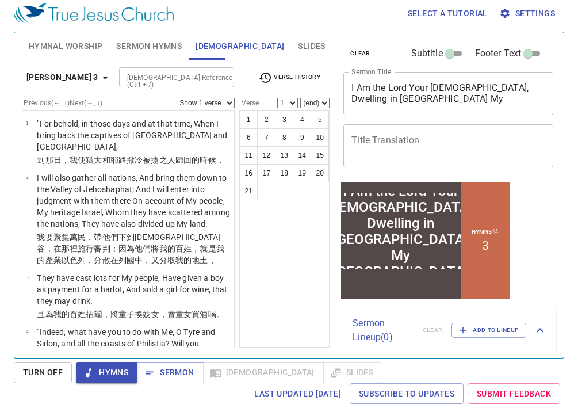
click at [150, 47] on span "Sermon Hymns" at bounding box center [149, 46] width 66 height 14
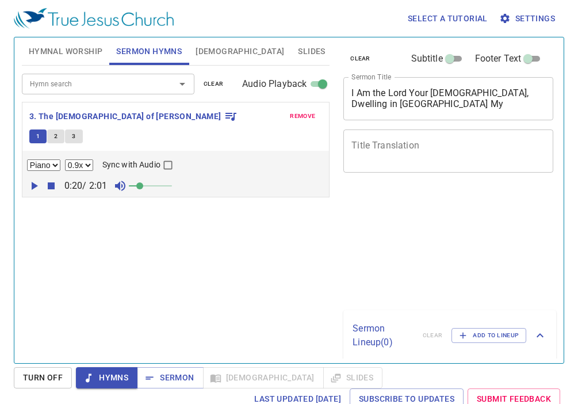
select select "0.9"
